Goal: Task Accomplishment & Management: Manage account settings

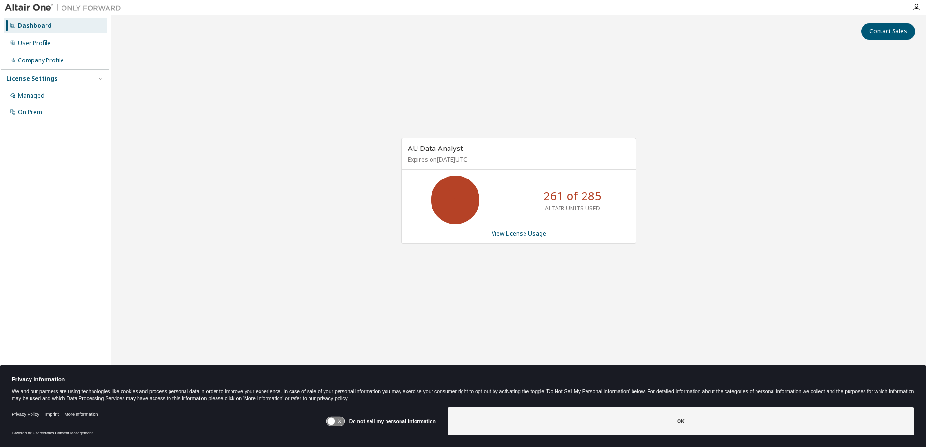
click at [331, 419] on icon at bounding box center [335, 421] width 18 height 9
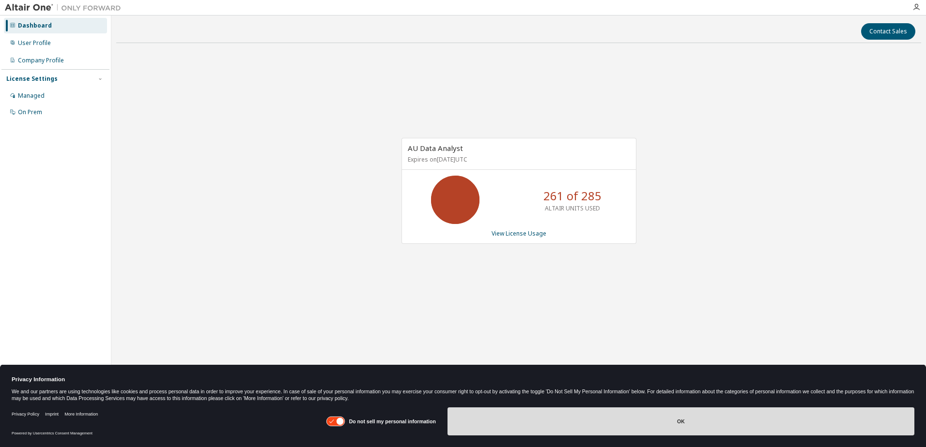
click at [598, 421] on button "OK" at bounding box center [680, 422] width 467 height 28
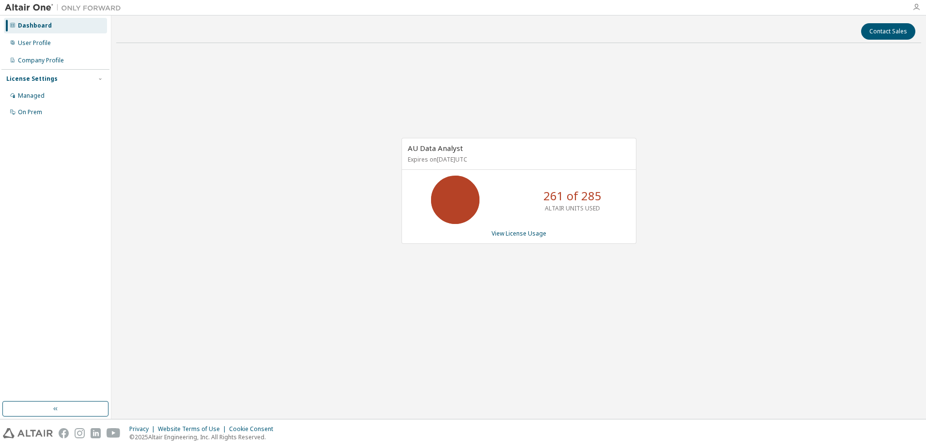
click at [912, 4] on icon "button" at bounding box center [916, 7] width 8 height 8
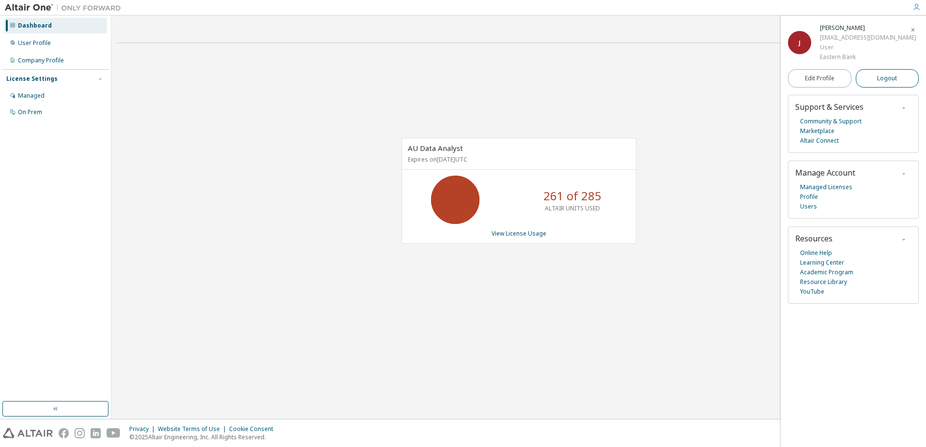
click at [885, 81] on span "Logout" at bounding box center [887, 79] width 20 height 10
